Goal: Task Accomplishment & Management: Manage account settings

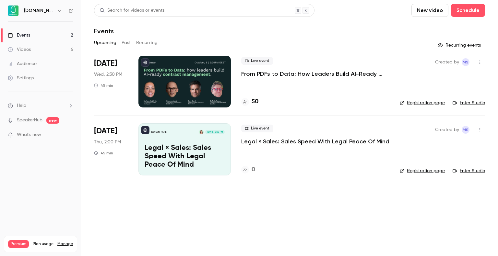
click at [279, 74] on p "From PDFs to Data: How Leaders Build AI-Ready Contract Management." at bounding box center [315, 74] width 148 height 8
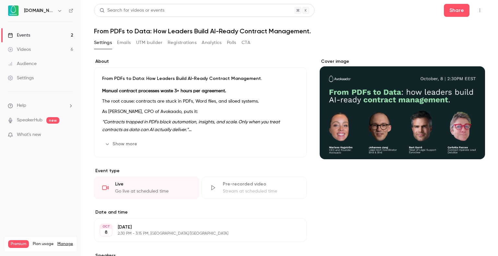
click at [180, 43] on button "Registrations" at bounding box center [182, 43] width 29 height 10
